Goal: Task Accomplishment & Management: Manage account settings

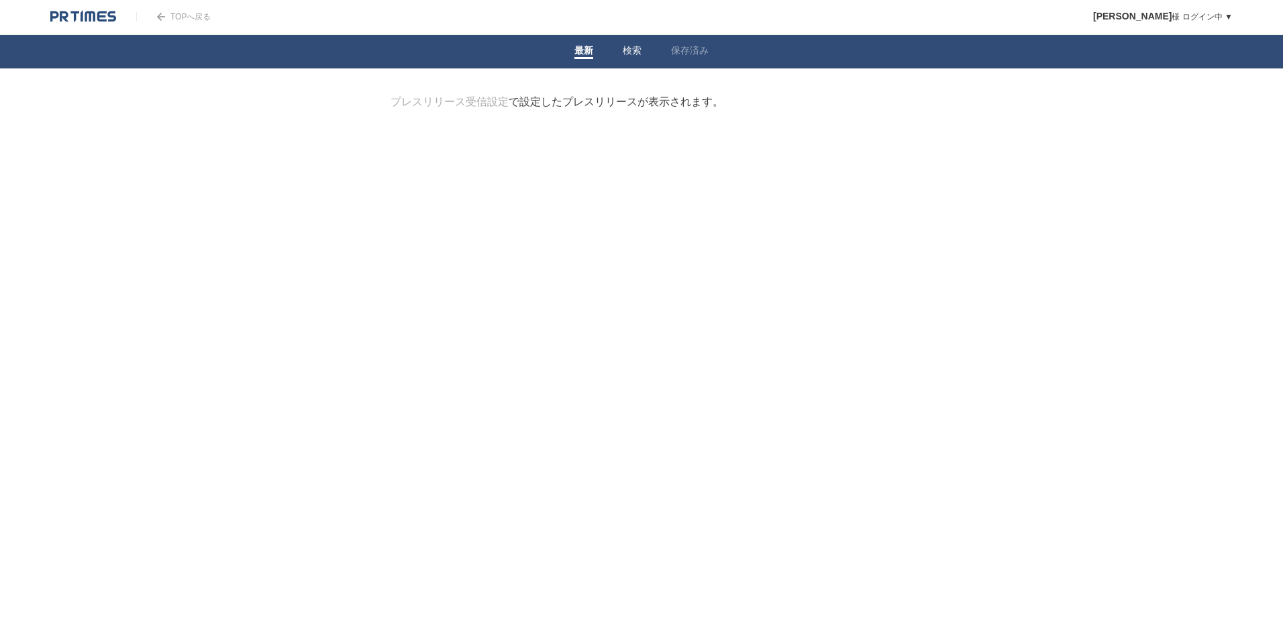
click at [637, 56] on link "検索" at bounding box center [632, 52] width 19 height 14
click at [615, 110] on input "検索ワードを入力" at bounding box center [622, 117] width 464 height 45
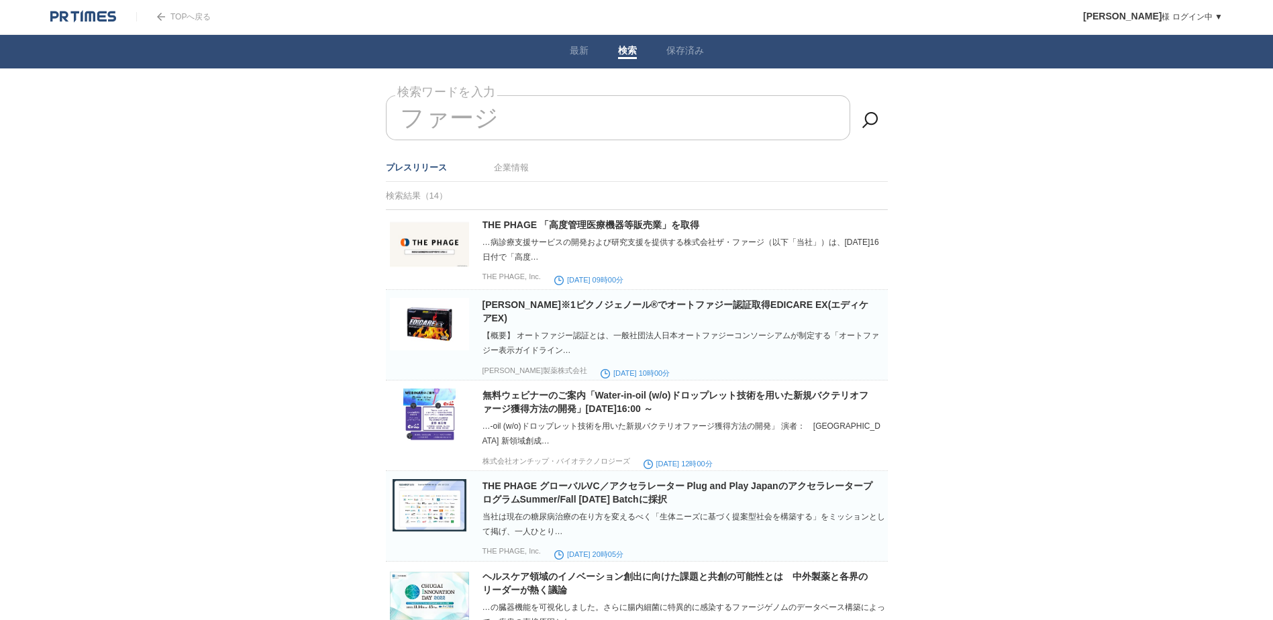
drag, startPoint x: 541, startPoint y: 121, endPoint x: 367, endPoint y: 107, distance: 175.0
type input "フ"
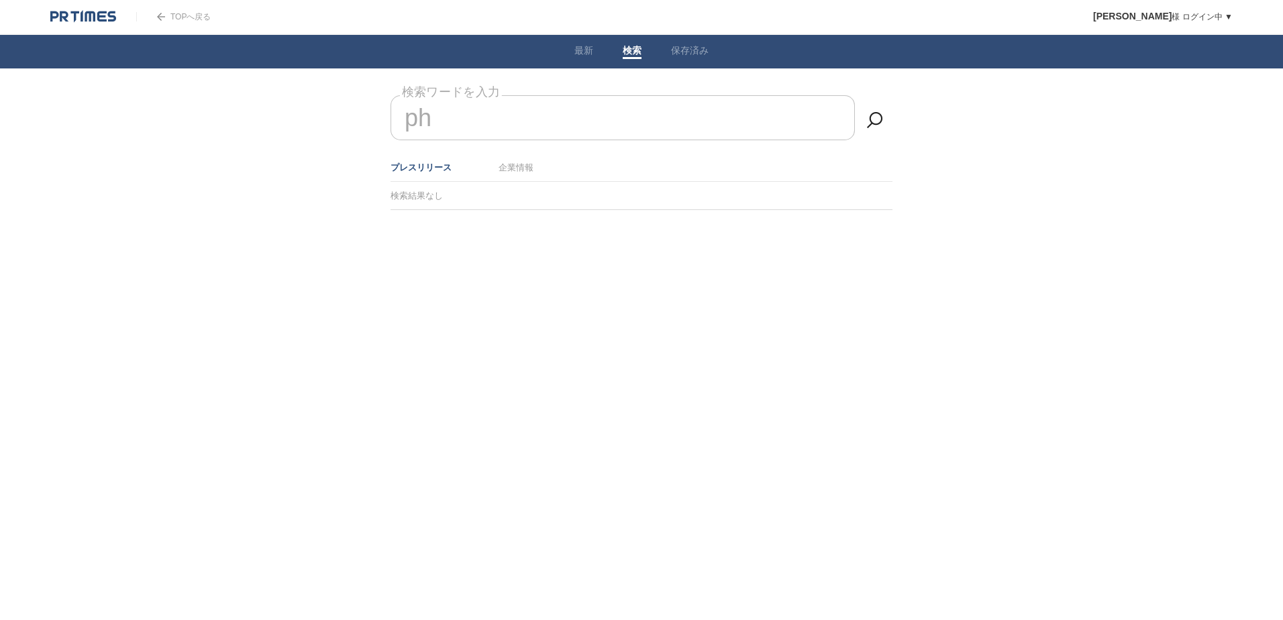
type input "p"
type input "f"
type input "ファージセラピー"
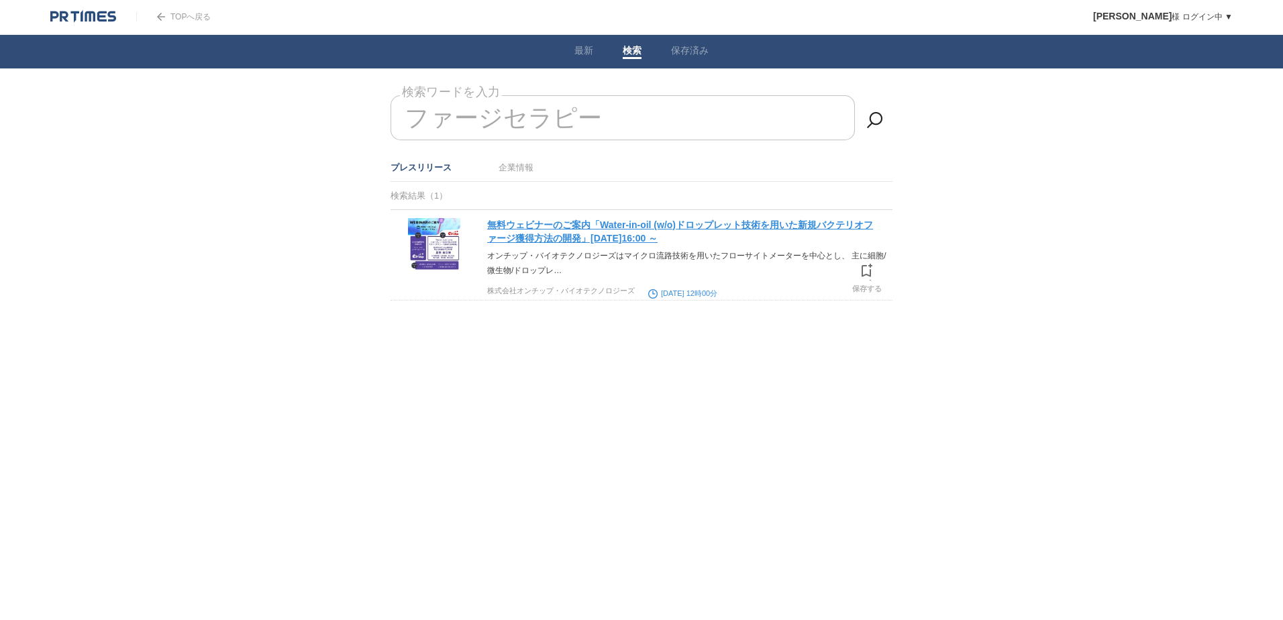
click at [558, 226] on link "無料ウェビナーのご案内「Water-in-oil (w/o)ドロップレット技術を用いた新規バクテリオファージ獲得方法の開発」[DATE]16:00 ～" at bounding box center [680, 231] width 386 height 24
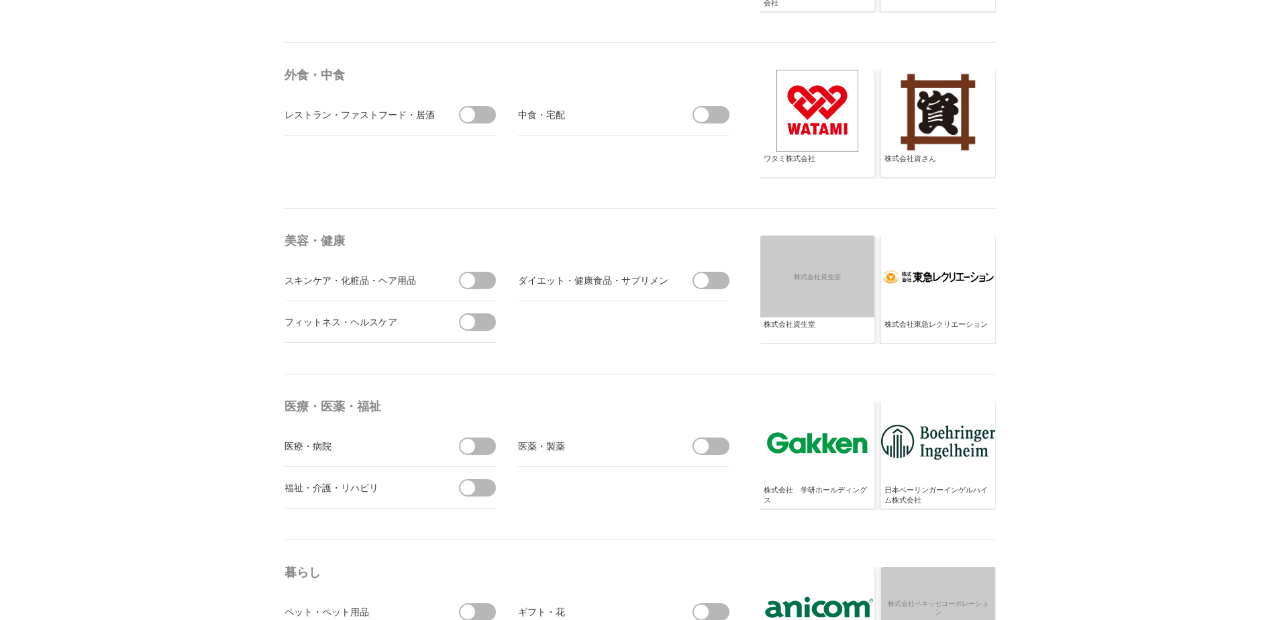
scroll to position [2482, 0]
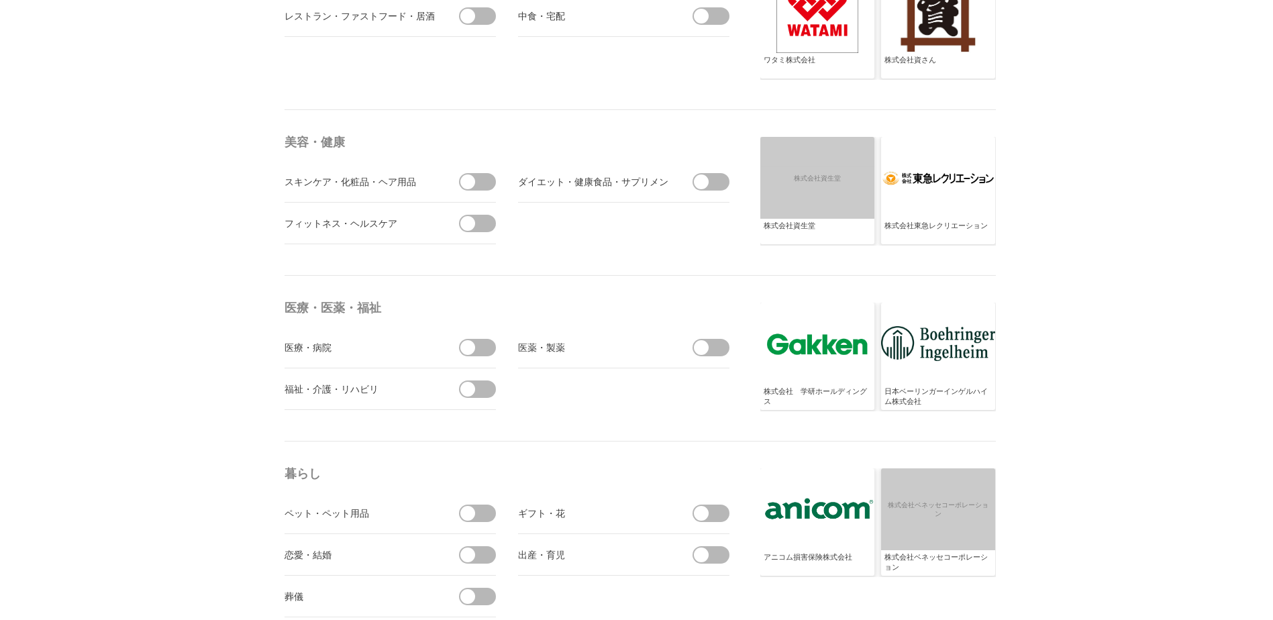
click at [709, 349] on span at bounding box center [715, 347] width 28 height 17
click at [0, 0] on input "checkbox" at bounding box center [0, 0] width 0 height 0
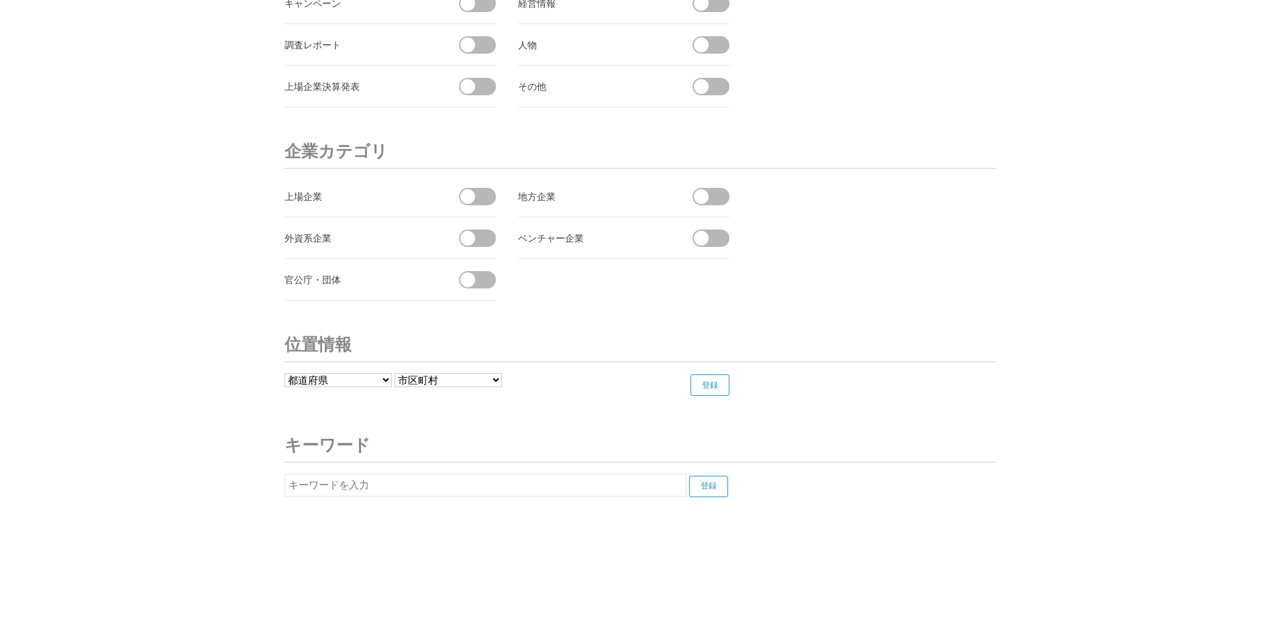
scroll to position [4985, 0]
click at [384, 372] on select "都道府県 北海道 青森県 岩手県 宮城県 秋田県 山形県 福島県 茨城県 栃木県 群馬県 埼玉県 千葉県 東京都 神奈川県 新潟県 富山県 石川県 福井県" at bounding box center [337, 377] width 107 height 14
select select "08"
click at [284, 370] on select "都道府県 北海道 青森県 岩手県 宮城県 秋田県 山形県 福島県 茨城県 栃木県 群馬県 埼玉県 千葉県 東京都 神奈川県 新潟県 富山県 石川県 福井県" at bounding box center [337, 377] width 107 height 14
click at [497, 375] on select "------------------- 水戸市 日立市 土浦市 古河市 石岡市 結城市 龍ケ崎市 下妻市 常総市 常陸太田市 高萩市 北茨城市 笠間市 取手市…" at bounding box center [447, 377] width 107 height 14
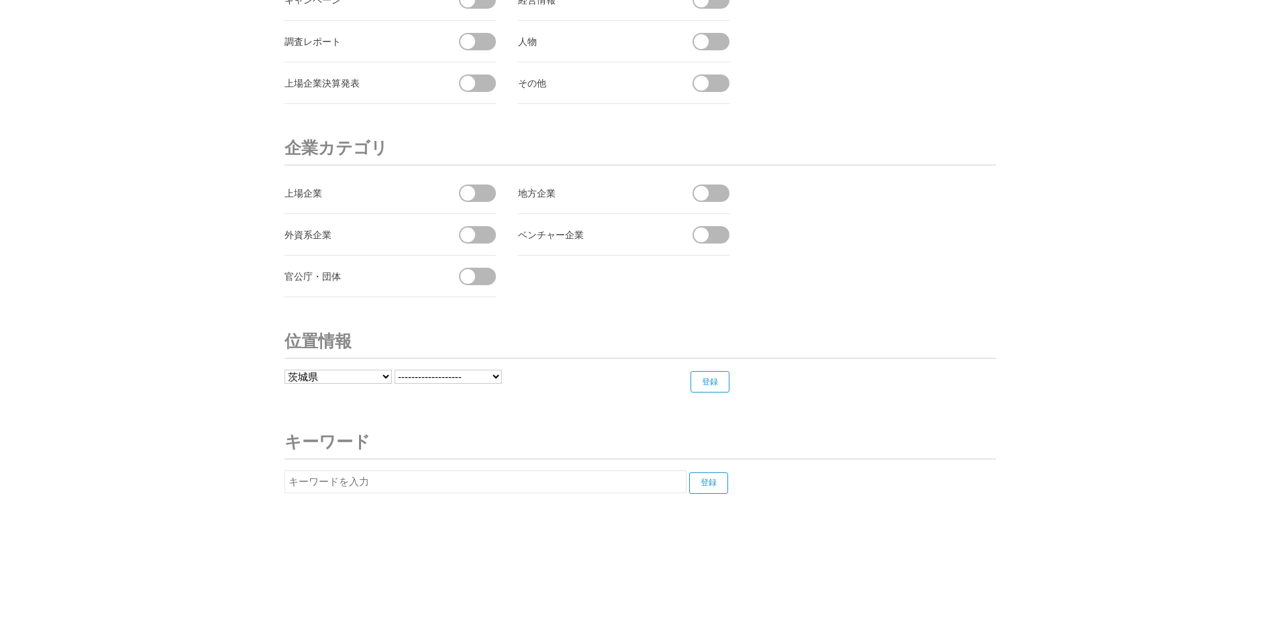
select select "08220"
click at [395, 370] on select "------------------- 水戸市 日立市 土浦市 古河市 石岡市 結城市 龍ケ崎市 下妻市 常総市 常陸太田市 高萩市 北茨城市 笠間市 取手市…" at bounding box center [447, 377] width 107 height 14
click at [711, 381] on input "登録" at bounding box center [709, 381] width 39 height 21
click at [375, 527] on input "text" at bounding box center [485, 523] width 402 height 23
type input "創薬"
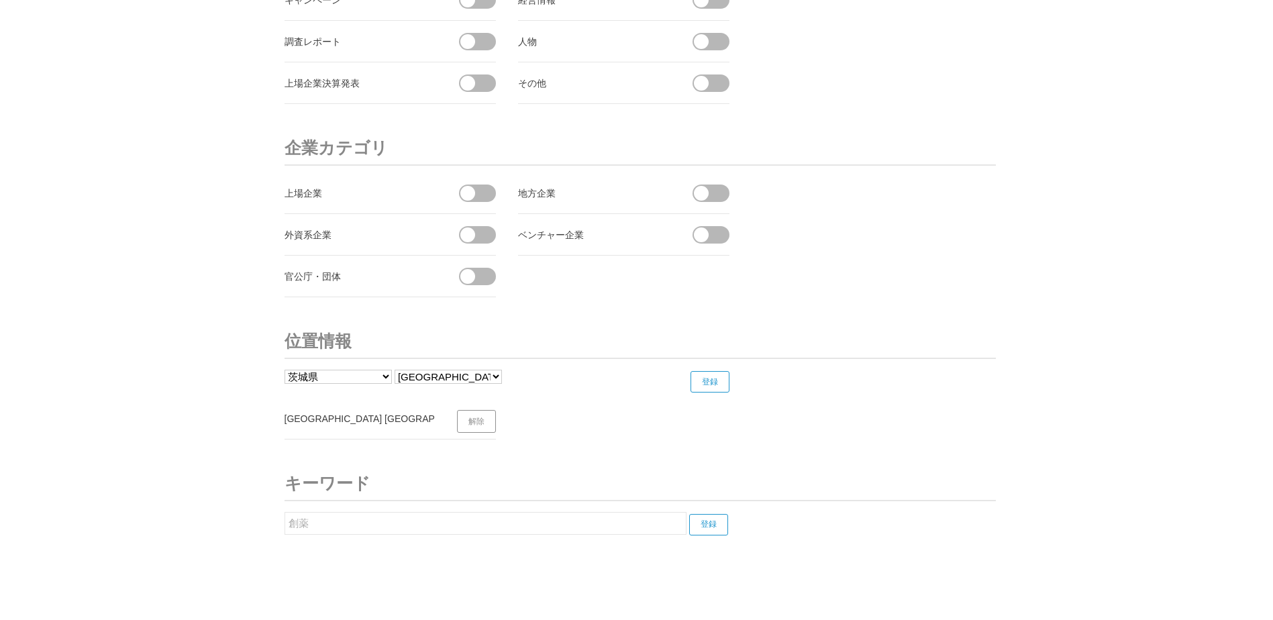
click at [721, 518] on input "登録" at bounding box center [708, 524] width 39 height 21
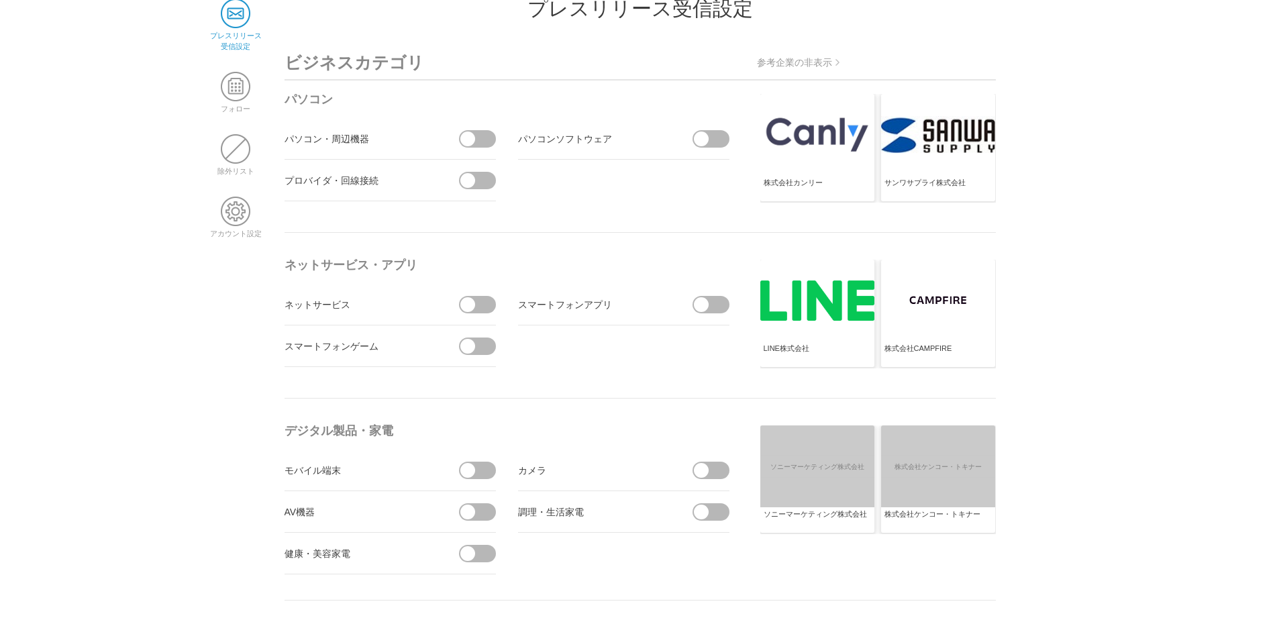
scroll to position [0, 0]
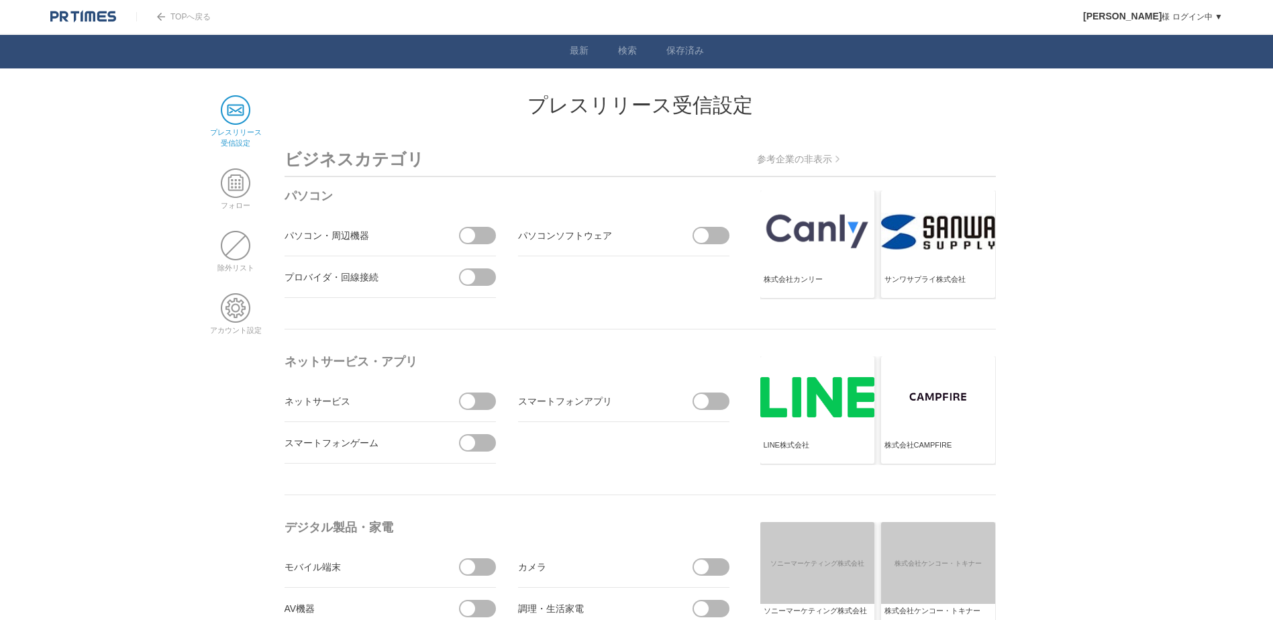
click at [97, 17] on img at bounding box center [83, 16] width 66 height 13
